Goal: Navigation & Orientation: Understand site structure

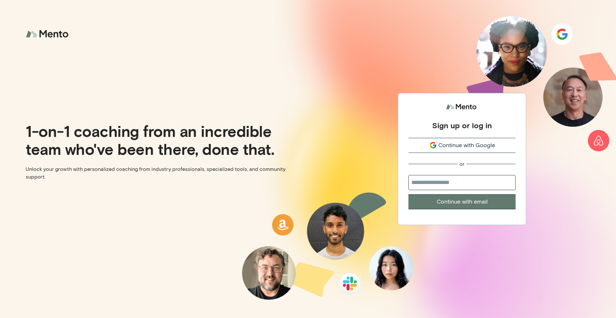
click at [484, 139] on button "Continue with Google" at bounding box center [461, 145] width 107 height 15
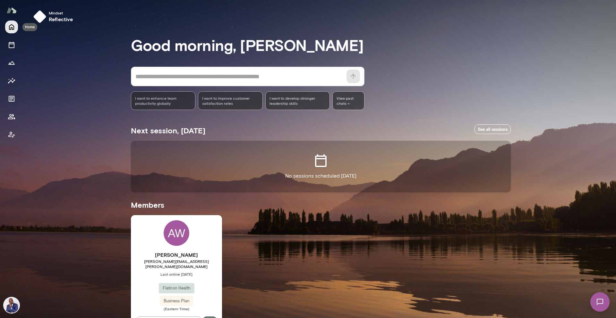
click at [8, 25] on icon "Home" at bounding box center [12, 27] width 8 height 8
click at [12, 43] on icon "Sessions" at bounding box center [12, 45] width 6 height 6
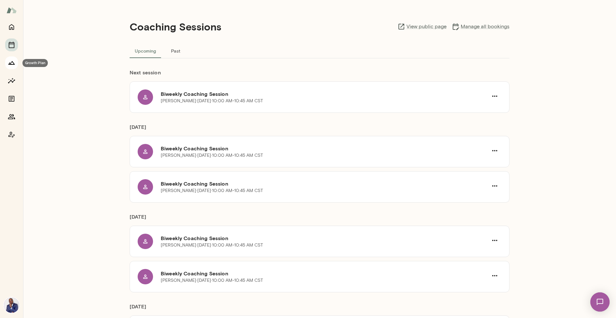
click at [11, 67] on button "Growth Plan" at bounding box center [11, 62] width 13 height 13
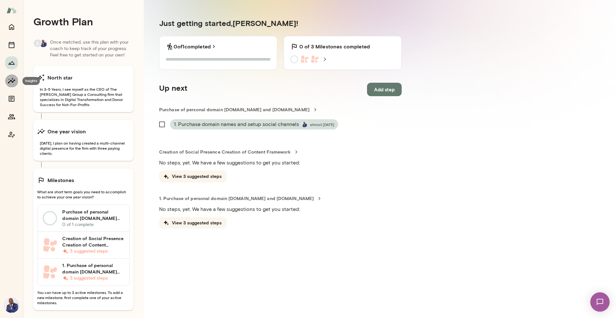
click at [13, 75] on button "Insights" at bounding box center [11, 80] width 13 height 13
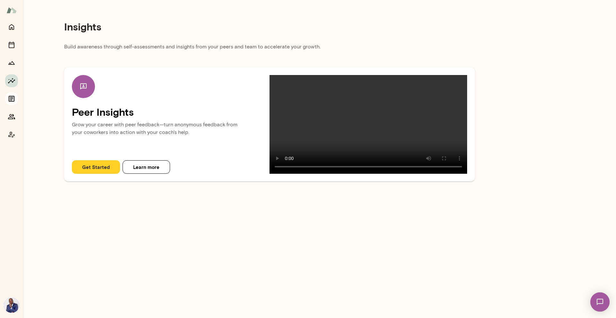
click at [13, 92] on button "Documents" at bounding box center [11, 98] width 13 height 13
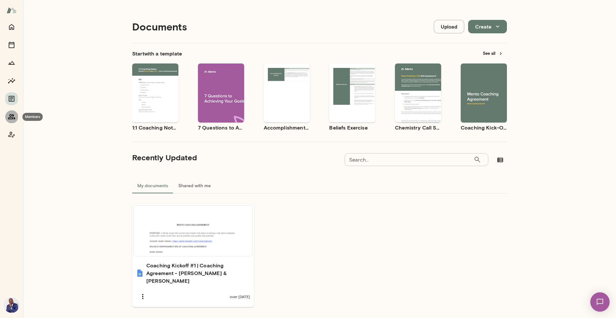
click at [12, 111] on button "Members" at bounding box center [11, 116] width 13 height 13
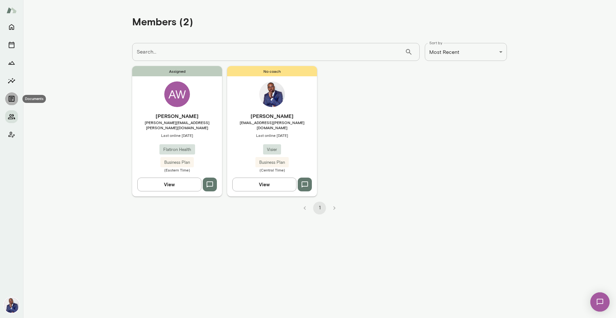
click at [13, 99] on icon "Documents" at bounding box center [12, 99] width 8 height 8
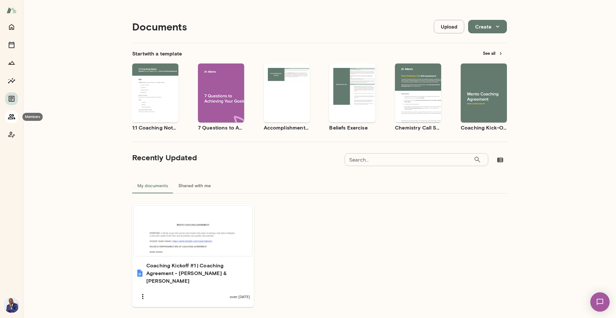
click at [13, 115] on icon "Members" at bounding box center [11, 116] width 7 height 5
